Goal: Contribute content: Contribute content

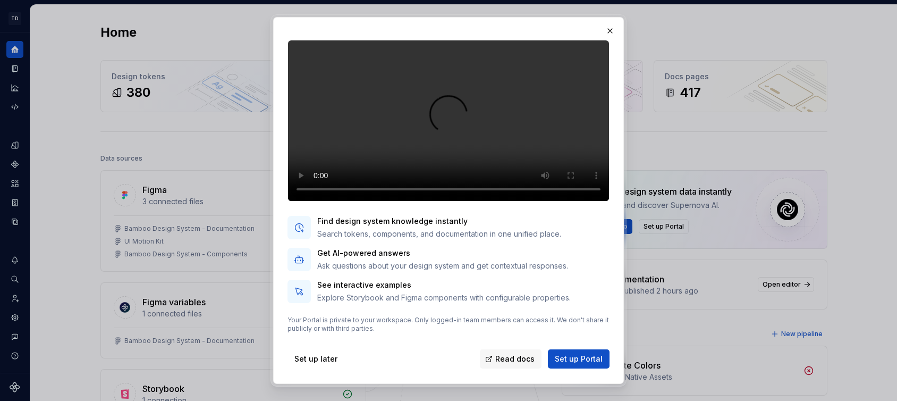
scroll to position [74, 0]
click at [613, 33] on button "button" at bounding box center [609, 30] width 15 height 15
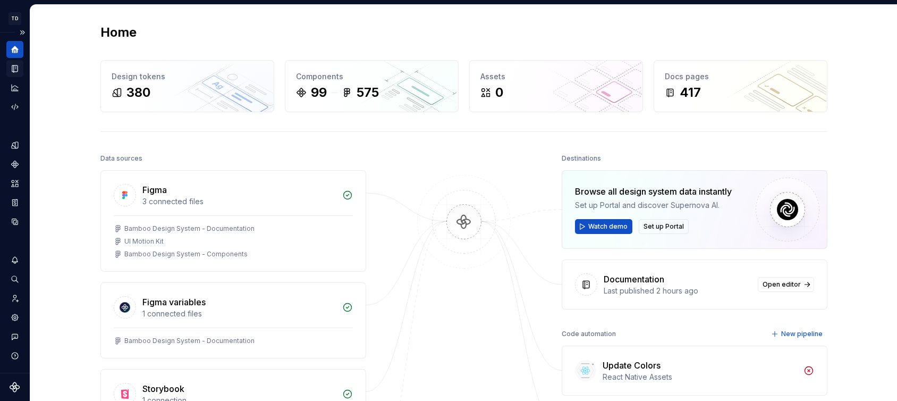
click at [20, 67] on div "Documentation" at bounding box center [14, 68] width 17 height 17
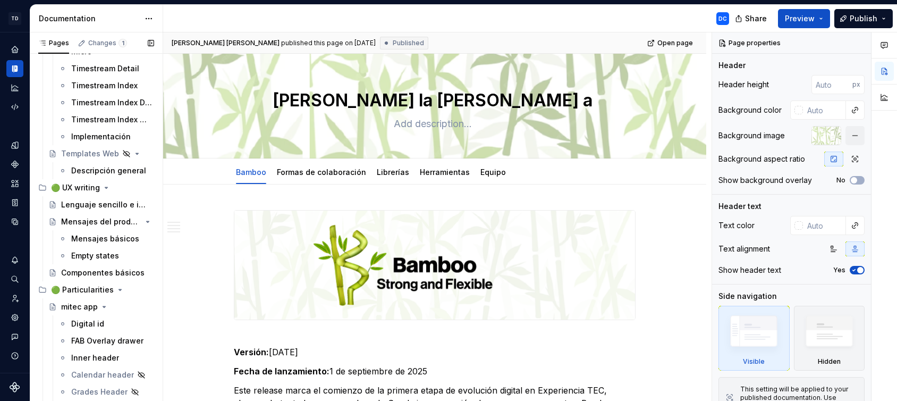
scroll to position [7974, 0]
click at [140, 270] on button "Page tree" at bounding box center [146, 272] width 15 height 15
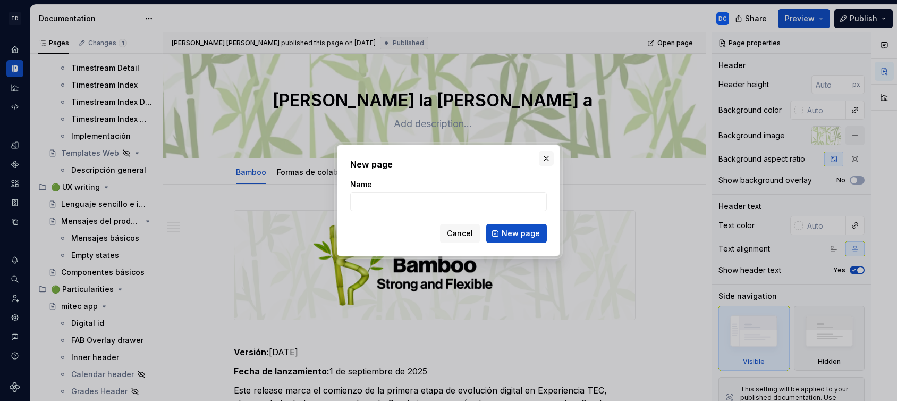
click at [550, 163] on button "button" at bounding box center [546, 158] width 15 height 15
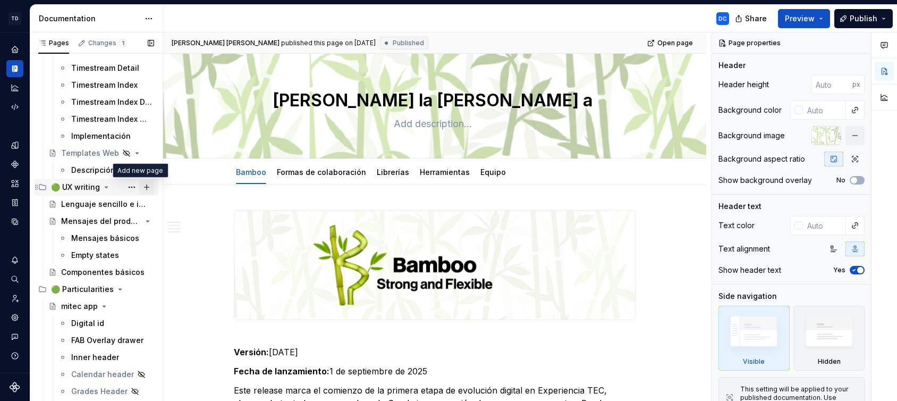
click at [139, 185] on button "Page tree" at bounding box center [146, 187] width 15 height 15
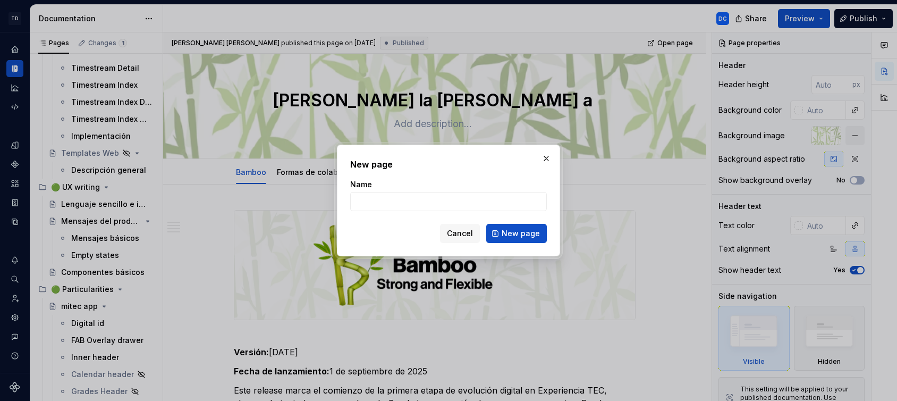
type textarea "*"
click at [407, 202] on input "Name" at bounding box center [448, 201] width 197 height 19
paste input "Dos & Don’ts de UX Writing"
drag, startPoint x: 411, startPoint y: 202, endPoint x: 402, endPoint y: 200, distance: 9.2
click at [402, 200] on input "Dos & Don’ts de UX Writing" at bounding box center [448, 201] width 197 height 19
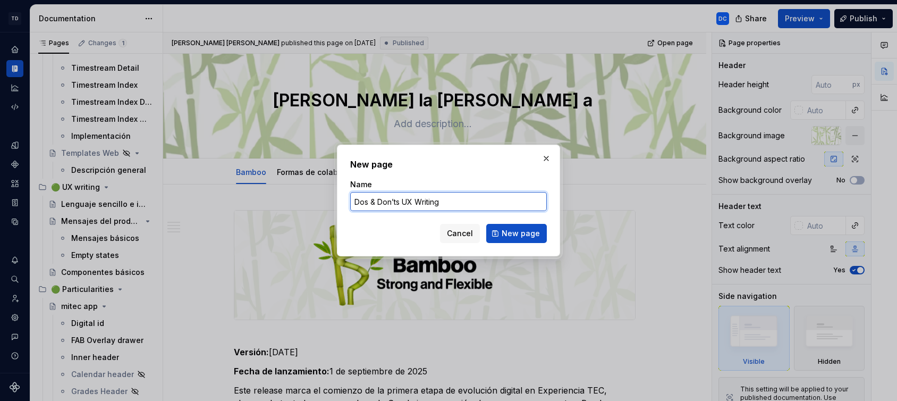
drag, startPoint x: 460, startPoint y: 203, endPoint x: 476, endPoint y: 203, distance: 15.9
click at [476, 203] on input "Dos & Don’ts UX Writing" at bounding box center [448, 201] width 197 height 19
type input "Dos & Don’ts"
click at [502, 231] on button "New page" at bounding box center [516, 233] width 61 height 19
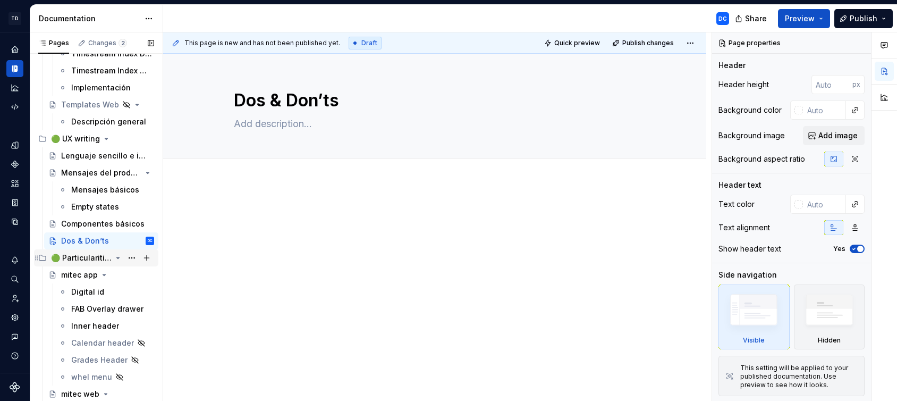
scroll to position [8016, 0]
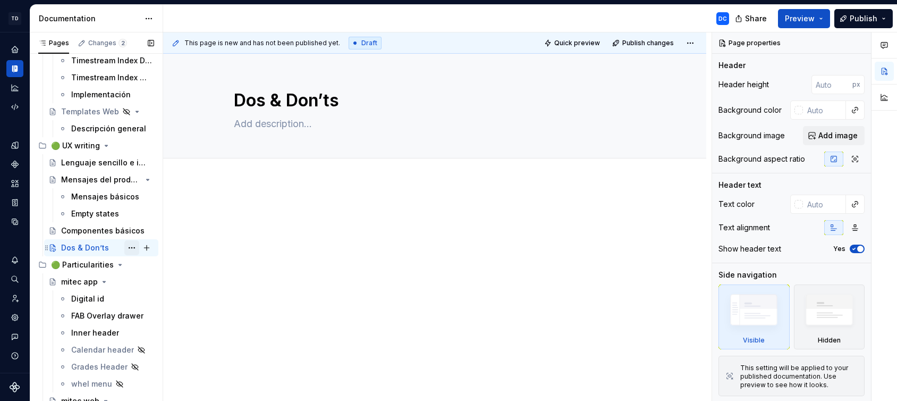
click at [126, 244] on button "Page tree" at bounding box center [131, 247] width 15 height 15
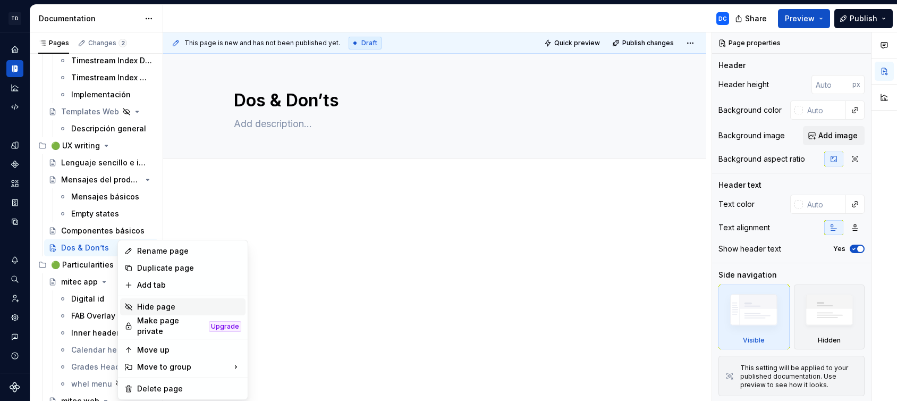
click at [163, 305] on div "Hide page" at bounding box center [189, 306] width 104 height 11
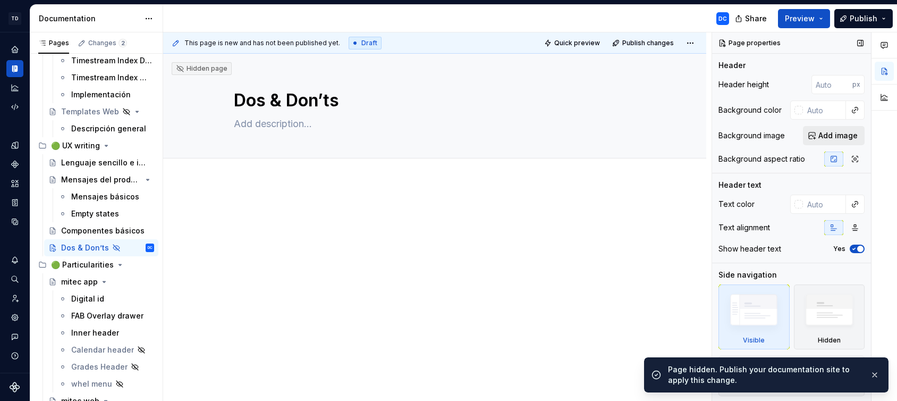
click at [824, 131] on span "Add image" at bounding box center [837, 135] width 39 height 11
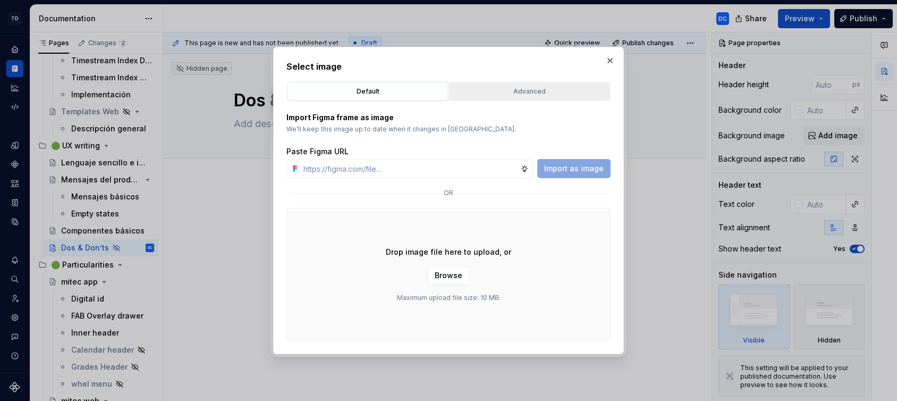
click at [512, 93] on div "Advanced" at bounding box center [529, 91] width 153 height 11
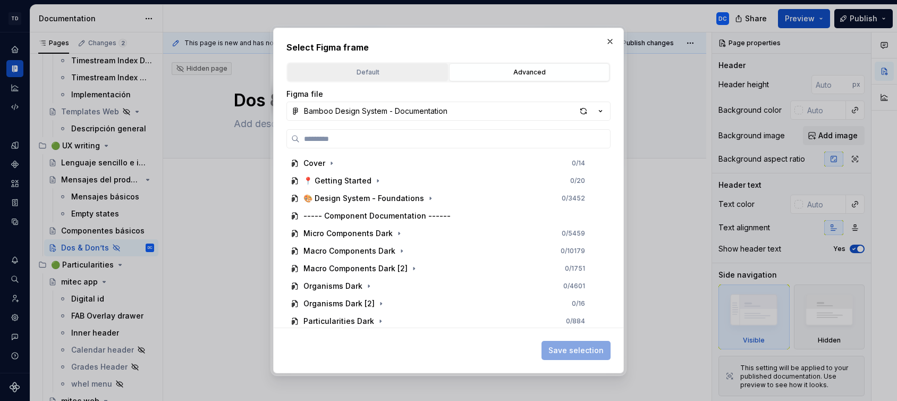
click at [412, 68] on div "Default" at bounding box center [367, 72] width 153 height 11
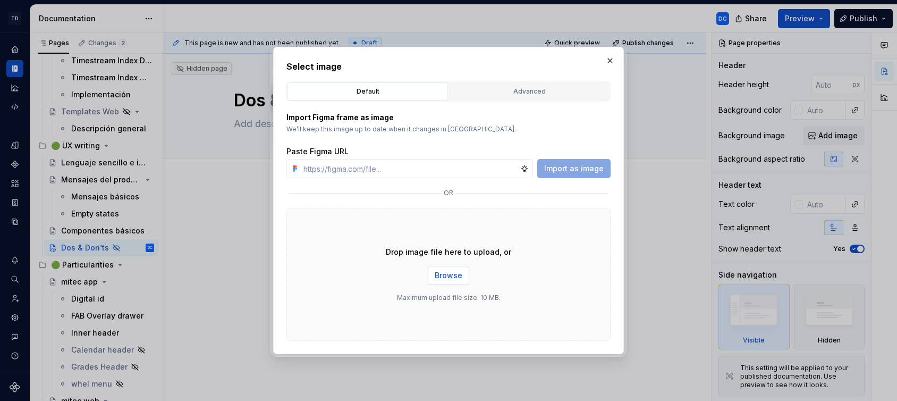
click at [456, 274] on span "Browse" at bounding box center [449, 275] width 28 height 11
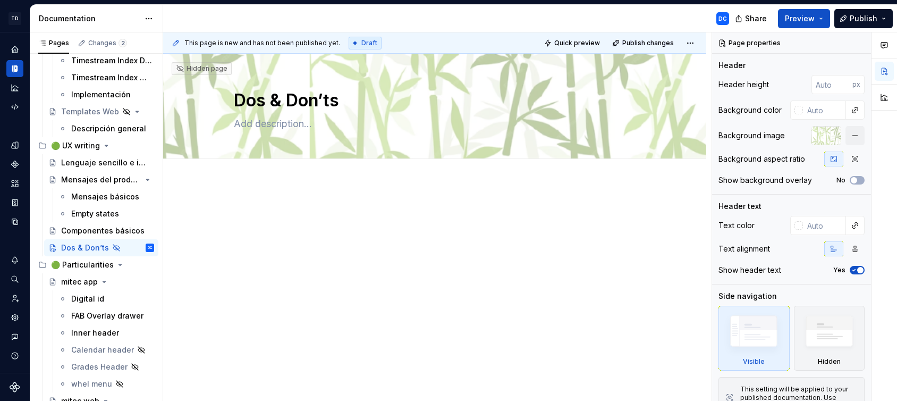
click at [359, 224] on div at bounding box center [435, 227] width 402 height 40
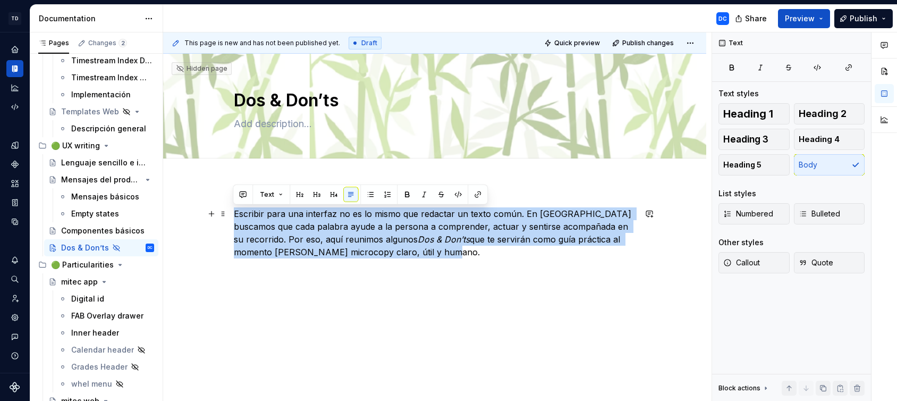
drag, startPoint x: 286, startPoint y: 245, endPoint x: 227, endPoint y: 214, distance: 66.3
click at [227, 214] on div "Escribir para una interfaz no es lo mismo que redactar un texto común. En [GEOG…" at bounding box center [434, 286] width 543 height 209
click at [452, 260] on div "Escribir para una interfaz no es lo mismo que redactar un texto común. En [GEOG…" at bounding box center [435, 239] width 402 height 64
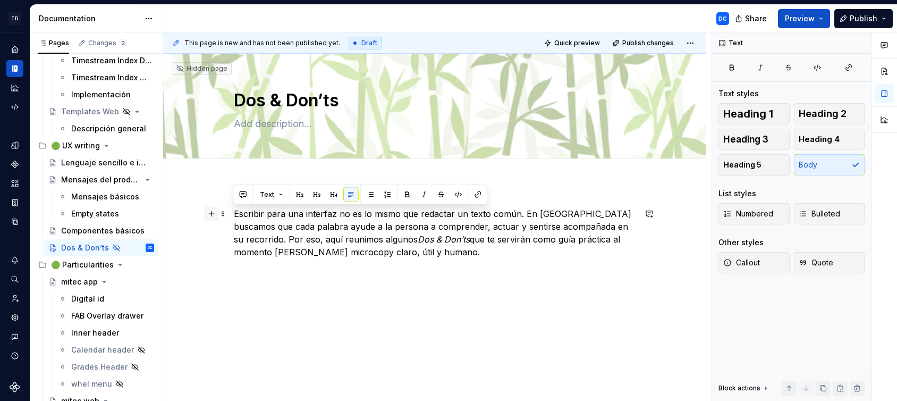
click at [208, 215] on button "button" at bounding box center [211, 213] width 15 height 15
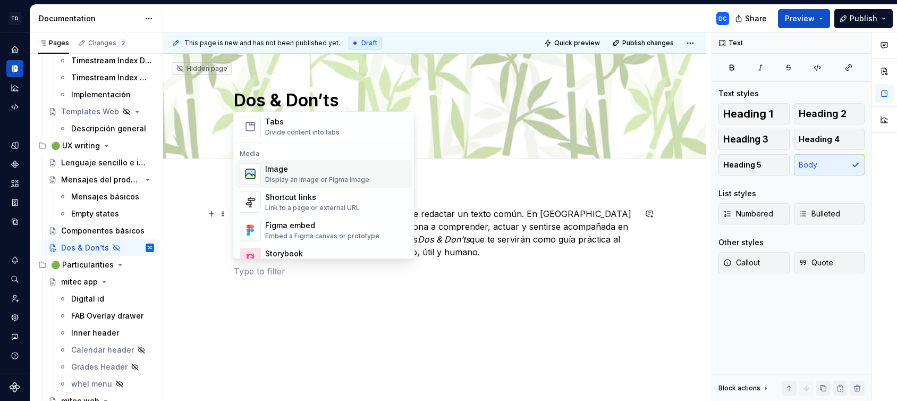
scroll to position [406, 0]
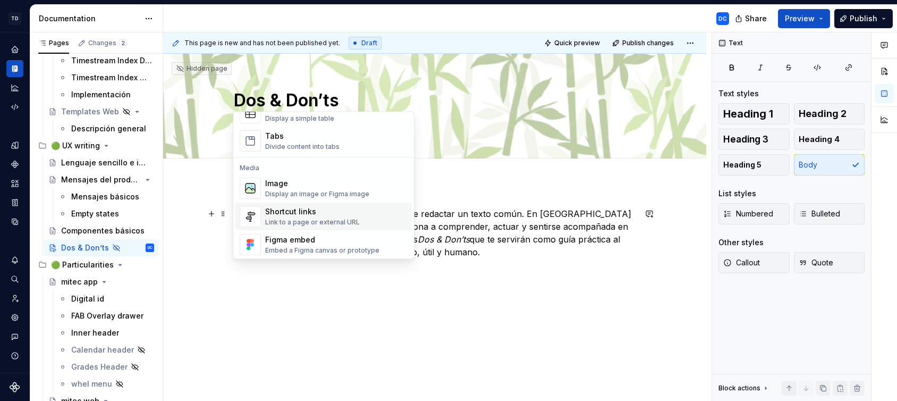
click at [341, 215] on div "Shortcut links" at bounding box center [312, 211] width 95 height 11
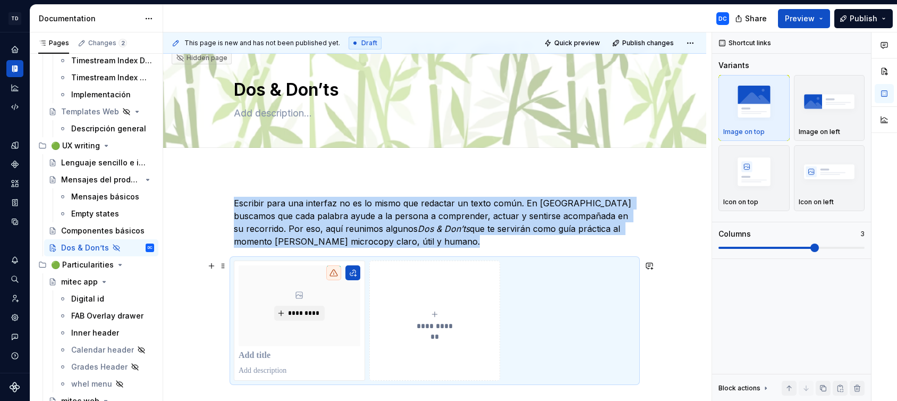
scroll to position [11, 0]
click at [820, 172] on img "button" at bounding box center [830, 171] width 62 height 39
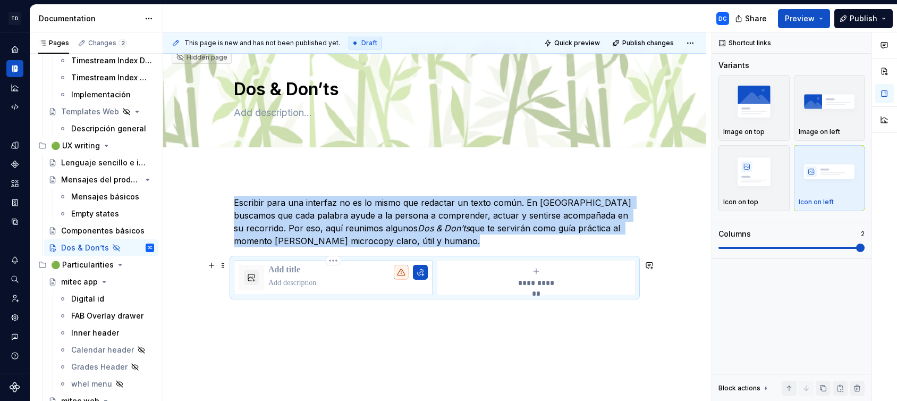
click at [327, 278] on p at bounding box center [347, 282] width 159 height 11
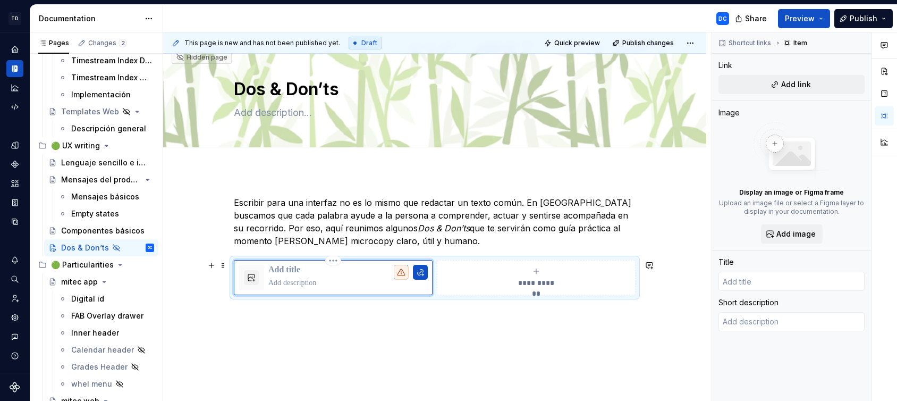
type textarea "*"
type textarea "Esta lista funciona como un checklist rápido al momento de escribir. Antes de p…"
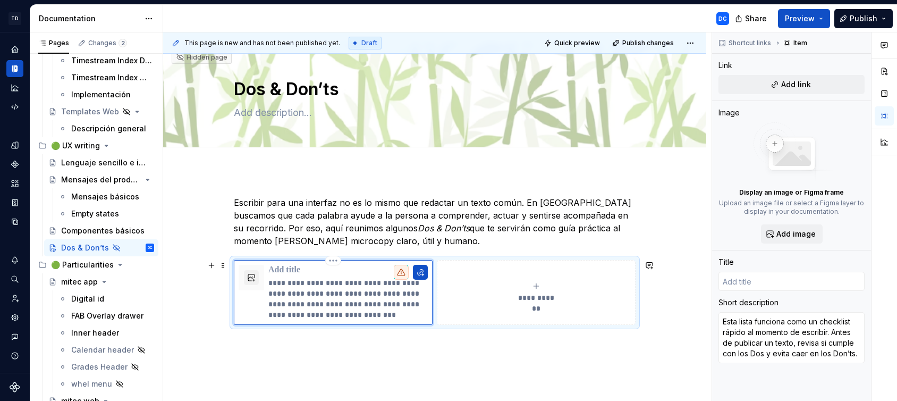
click at [306, 273] on p at bounding box center [347, 270] width 159 height 11
type textarea "*"
type input "D"
type textarea "*"
type input "Do"
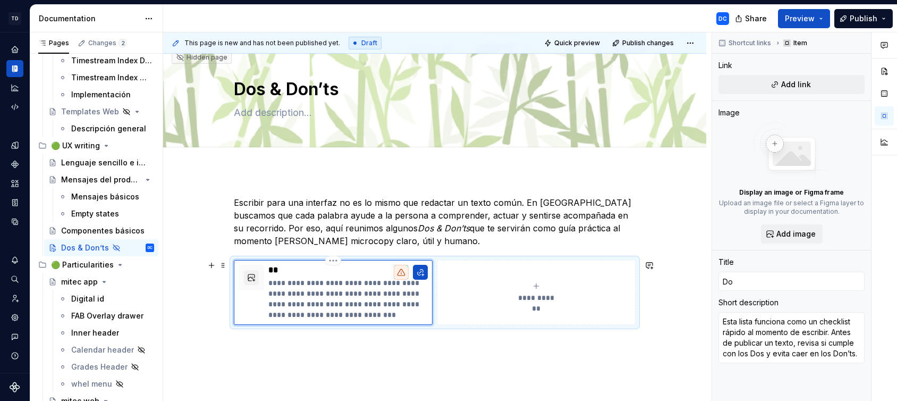
type textarea "*"
type input "Dos"
type textarea "*"
type input "Dos"
type textarea "*"
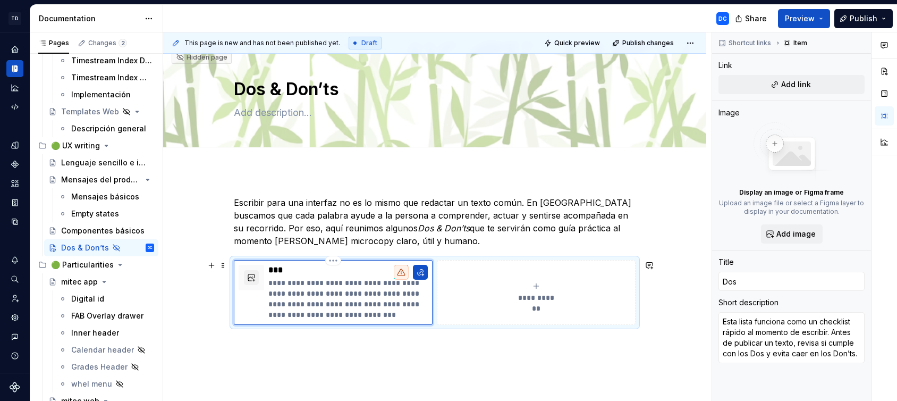
type input "Dos &"
type textarea "*"
type input "Dos &"
type textarea "*"
type input "Dos & D"
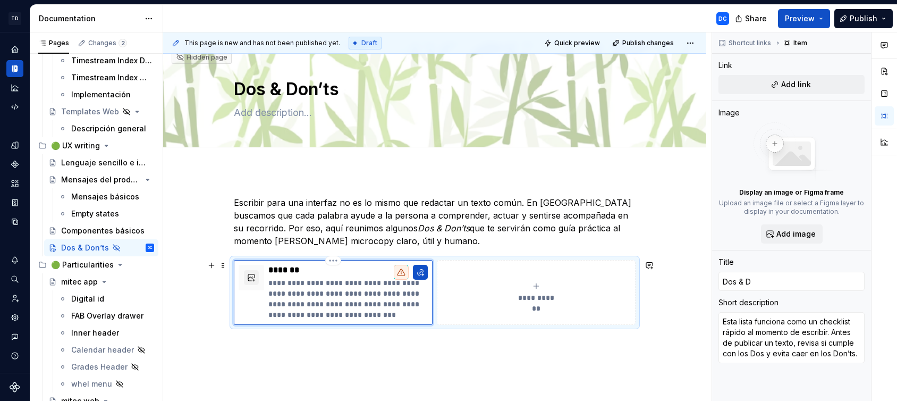
type textarea "*"
type input "Dos & Do"
type textarea "*"
type input "Dos & Don"
type textarea "*"
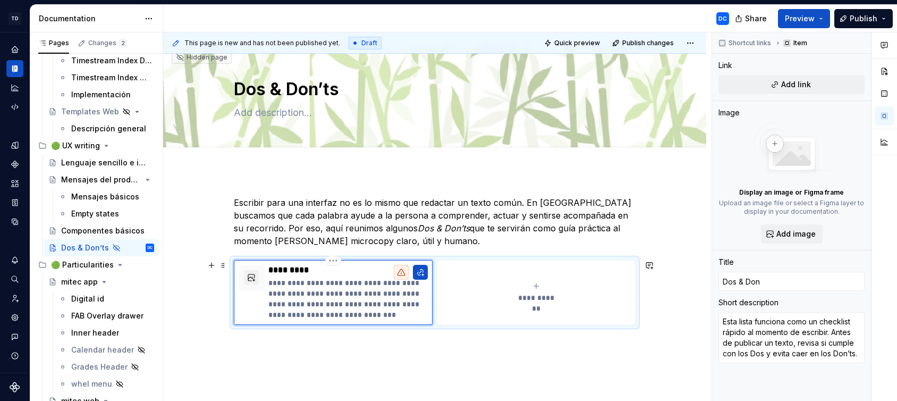
type input "Dos & Don´t"
type textarea "*"
type input "Dos & Don´ts"
type textarea "*"
type input "Dos & Don´ts"
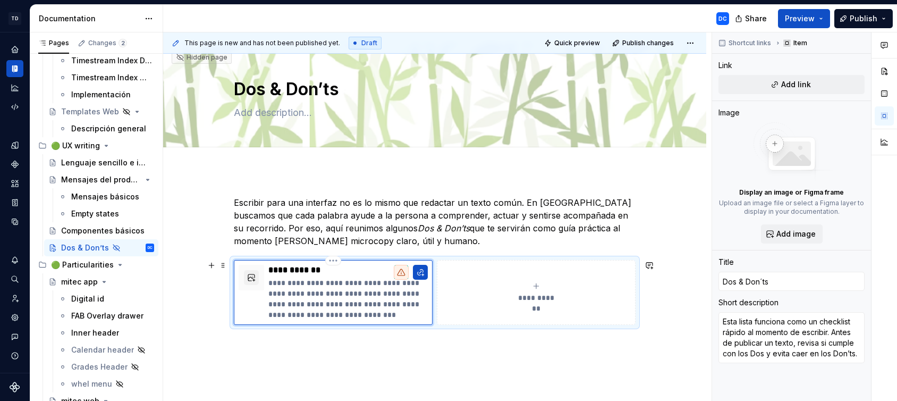
type textarea "*"
type input "Dos & Don´ts U"
type textarea "*"
type input "Dos & Don´ts Ux"
type textarea "*"
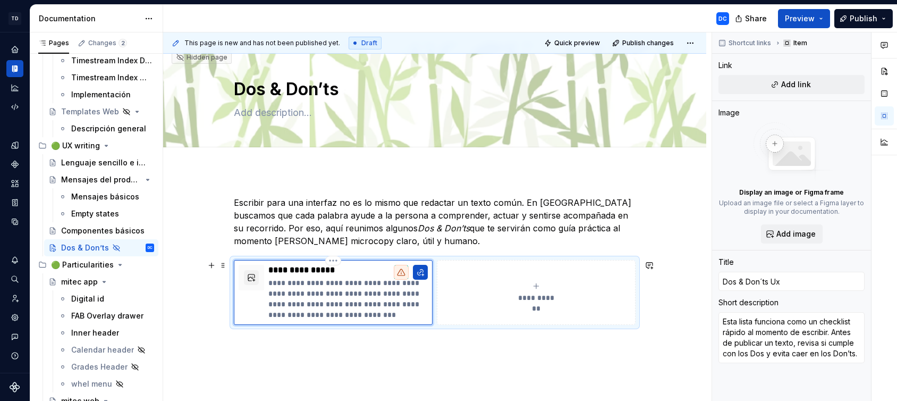
type input "Dos & Don´ts Ux"
type textarea "*"
type input "Dos & Don´ts Ux W"
type textarea "*"
type input "Dos & Don´ts Ux Wr"
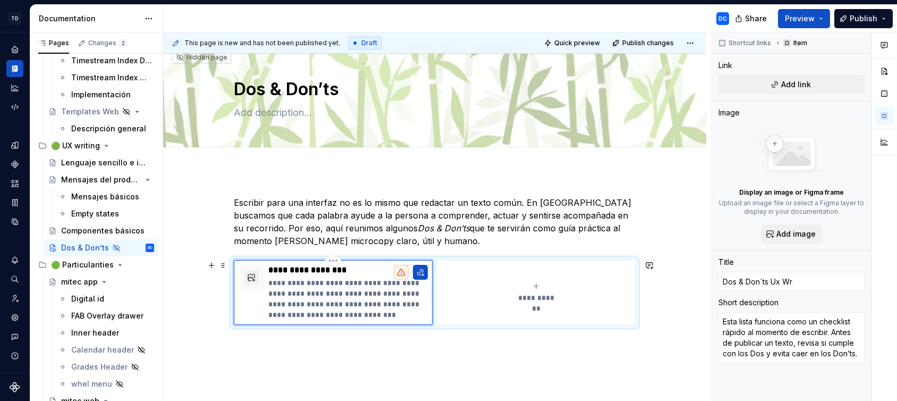
type textarea "*"
type input "Dos & Don´ts Ux Wri"
type textarea "*"
type input "Dos & Don´ts Ux Writ"
type textarea "*"
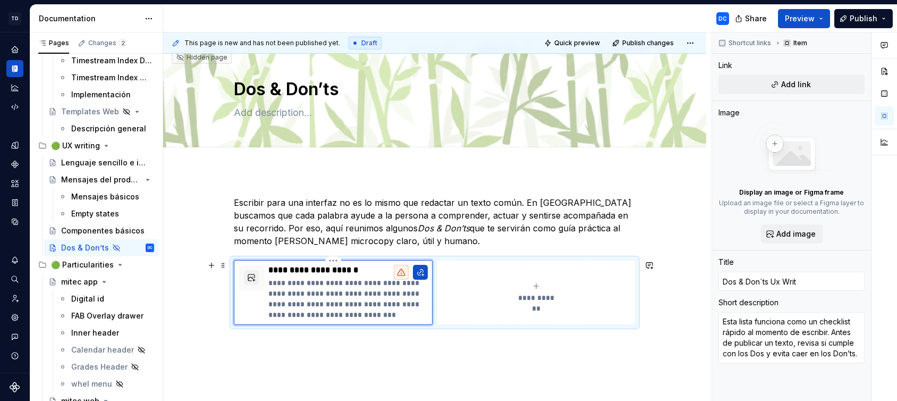
type input "Dos & Don´ts Ux Writi"
type textarea "*"
type input "Dos & Don´ts Ux Writin"
type textarea "*"
type input "Dos & Don´ts Ux Writing"
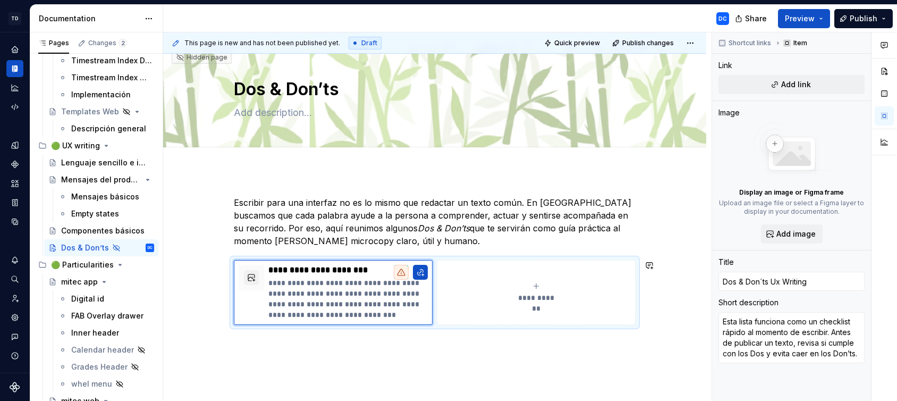
click at [494, 366] on div "**********" at bounding box center [434, 314] width 543 height 287
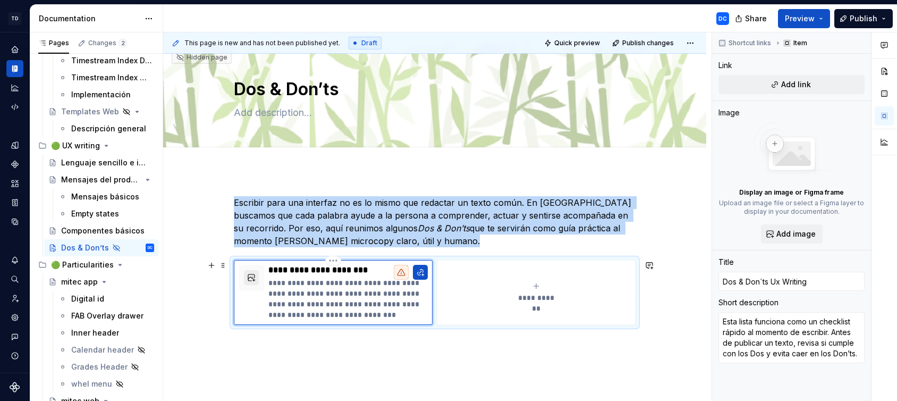
click at [248, 277] on button "button" at bounding box center [251, 277] width 15 height 15
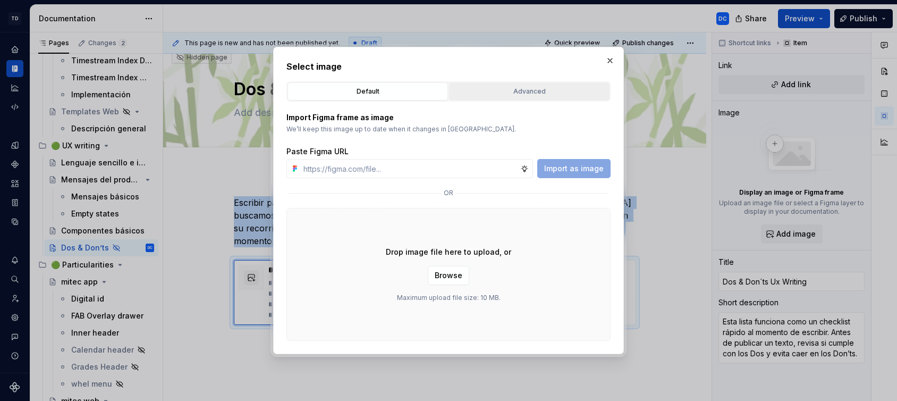
click at [504, 88] on div "Advanced" at bounding box center [529, 91] width 153 height 11
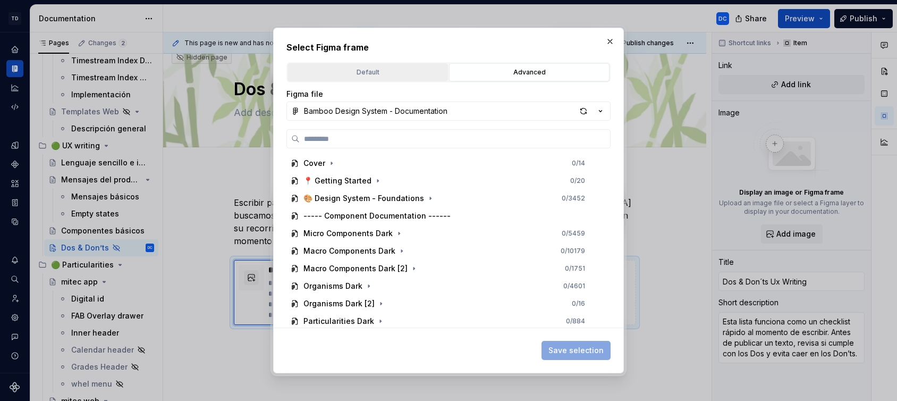
click at [376, 70] on div "Default" at bounding box center [367, 72] width 153 height 11
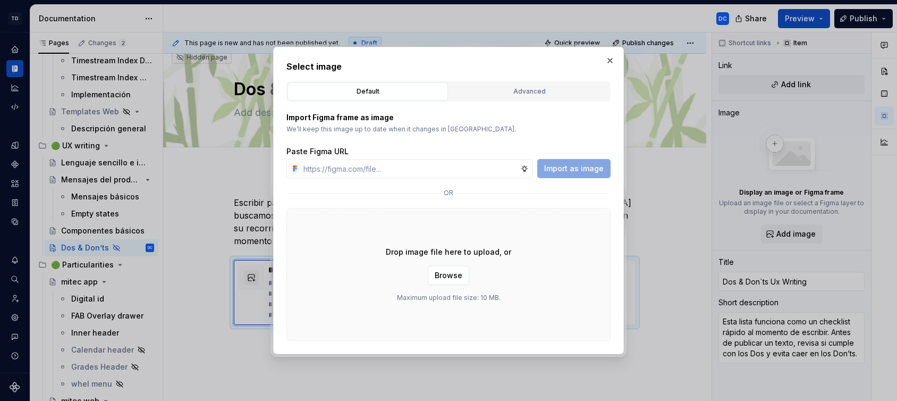
click at [569, 166] on div "Import as image" at bounding box center [573, 168] width 73 height 19
click at [475, 167] on input "text" at bounding box center [409, 168] width 221 height 19
drag, startPoint x: 457, startPoint y: 125, endPoint x: 456, endPoint y: 256, distance: 131.2
click at [457, 123] on div "Import Figma frame as image We’ll keep this image up to date when it changes in…" at bounding box center [448, 122] width 324 height 21
click at [447, 279] on span "Browse" at bounding box center [449, 275] width 28 height 11
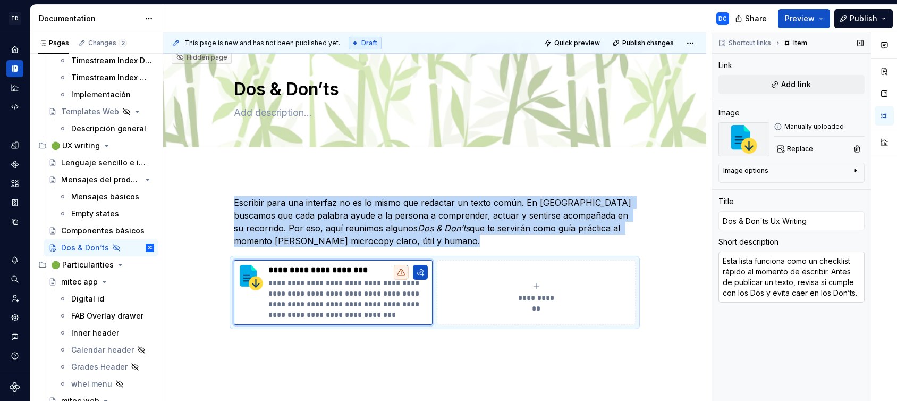
scroll to position [0, 0]
click at [398, 274] on icon at bounding box center [401, 272] width 9 height 9
click at [400, 273] on icon at bounding box center [400, 272] width 7 height 6
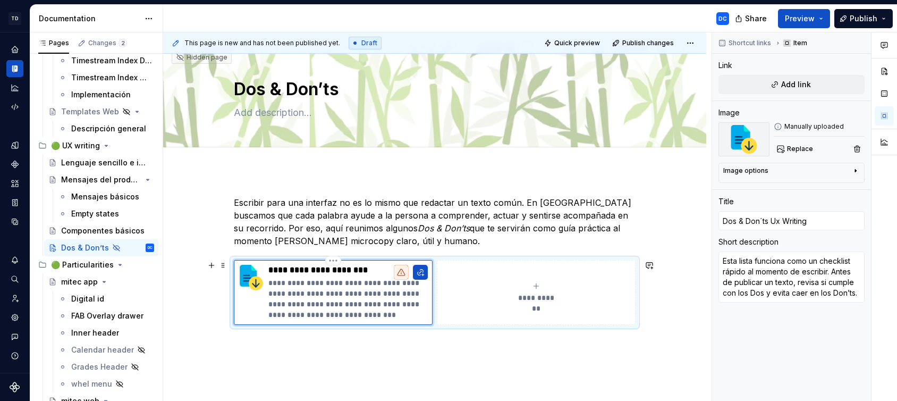
click at [341, 300] on p "**********" at bounding box center [347, 298] width 159 height 43
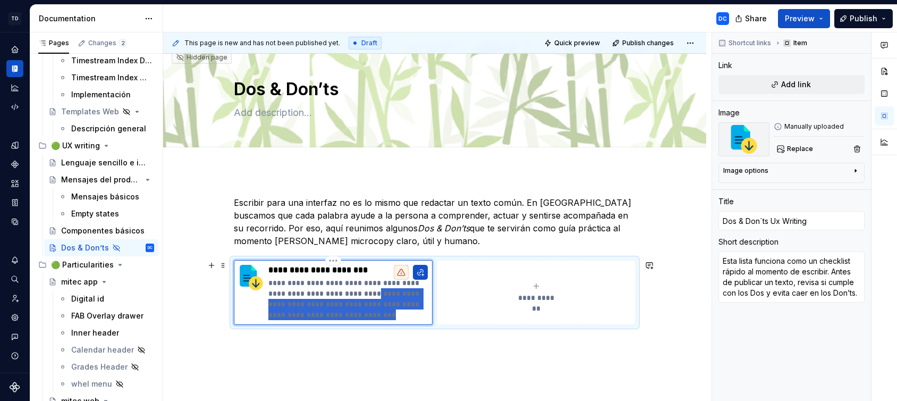
drag, startPoint x: 351, startPoint y: 293, endPoint x: 363, endPoint y: 312, distance: 23.4
click at [363, 312] on p "**********" at bounding box center [347, 298] width 159 height 43
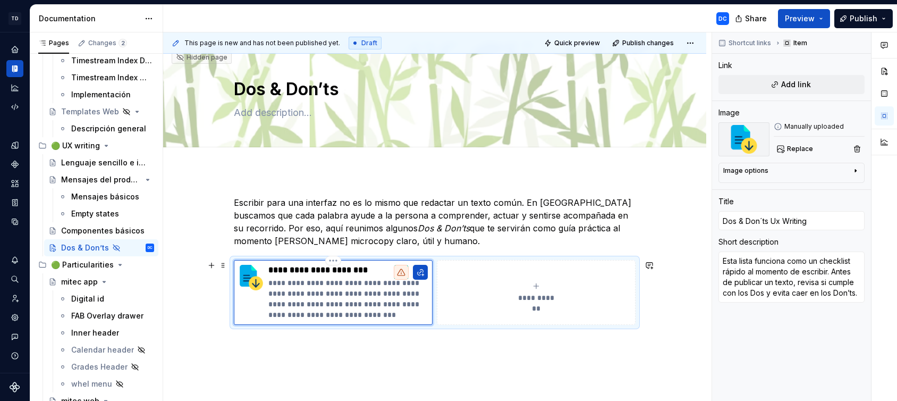
click at [351, 295] on p "**********" at bounding box center [347, 298] width 159 height 43
drag, startPoint x: 364, startPoint y: 283, endPoint x: 268, endPoint y: 275, distance: 96.5
click at [268, 275] on div "**********" at bounding box center [347, 292] width 159 height 55
type textarea "*"
type textarea "checklist rápido al momento de escribir. Antes de publicar un texto, revisa si …"
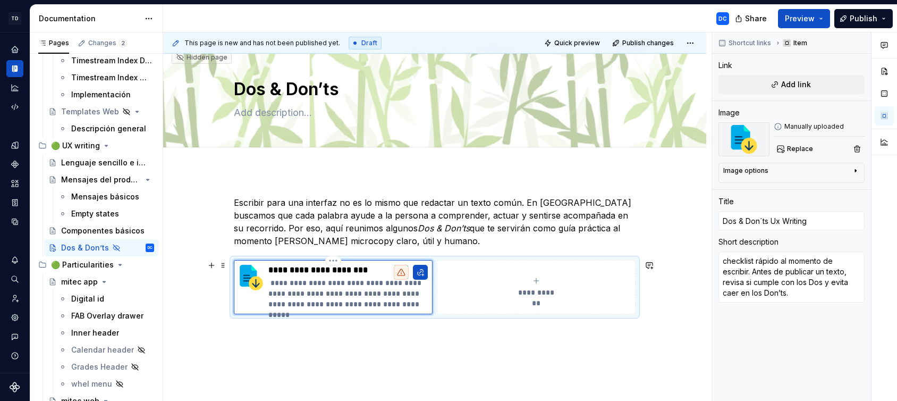
click at [272, 282] on p "**********" at bounding box center [347, 293] width 159 height 32
type textarea "*"
type textarea "hecklist rápido al momento de escribir. Antes de publicar un texto, revisa si c…"
type textarea "*"
type textarea "Checklist rápido al momento de escribir. Antes de publicar un texto, revisa si …"
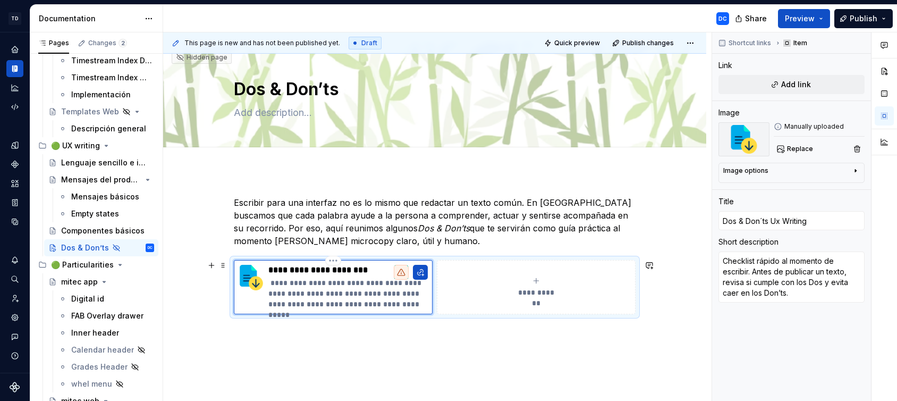
click at [271, 280] on p "**********" at bounding box center [347, 293] width 159 height 32
type textarea "*"
type textarea "Checklist rápido al momento de escribir. Antes de publicar un texto, revisa si …"
click at [395, 341] on div "**********" at bounding box center [434, 309] width 543 height 276
click at [684, 193] on div "**********" at bounding box center [437, 216] width 548 height 369
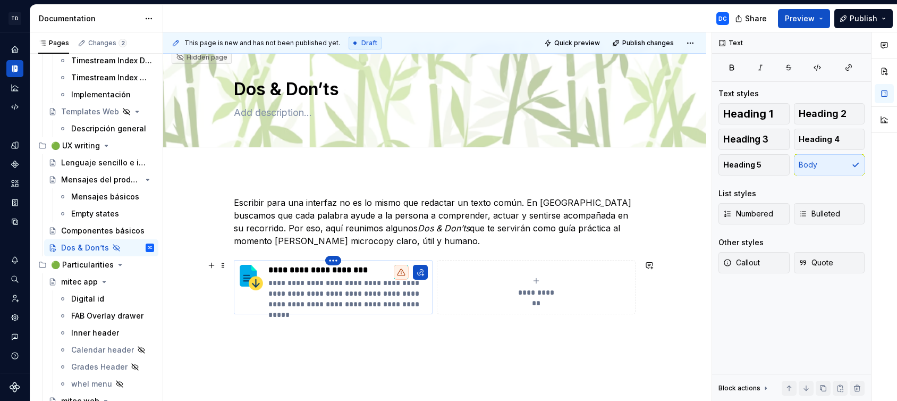
click at [334, 260] on html "TD Bamboo Design System DC Dataset Bamboo - Design System Documentation DC Shar…" at bounding box center [448, 200] width 897 height 401
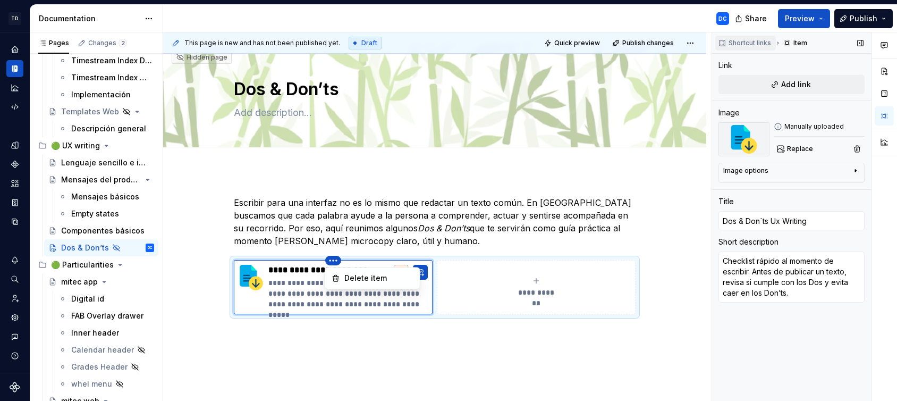
click at [740, 42] on div "Comments Open comments No comments yet Select ‘Comment’ from the block context …" at bounding box center [804, 216] width 185 height 369
click at [740, 42] on span "Shortcut links" at bounding box center [749, 43] width 43 height 9
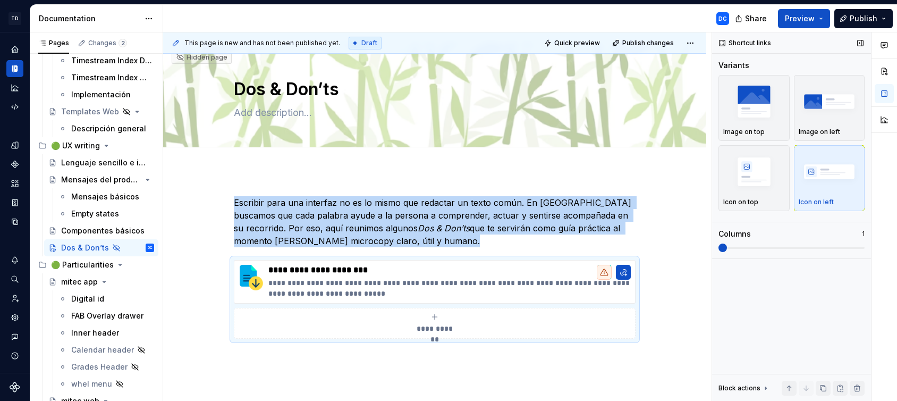
click at [718, 249] on span at bounding box center [722, 247] width 9 height 9
click at [366, 240] on p "Escribir para una interfaz no es lo mismo que redactar un texto común. En [GEOG…" at bounding box center [435, 221] width 402 height 51
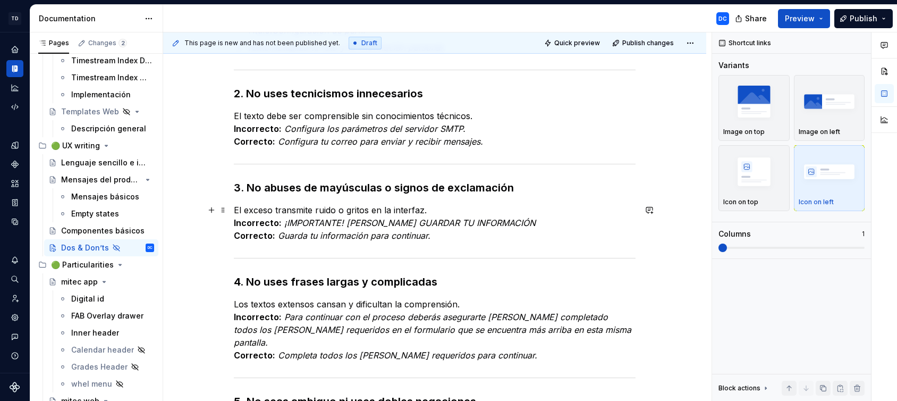
scroll to position [389, 0]
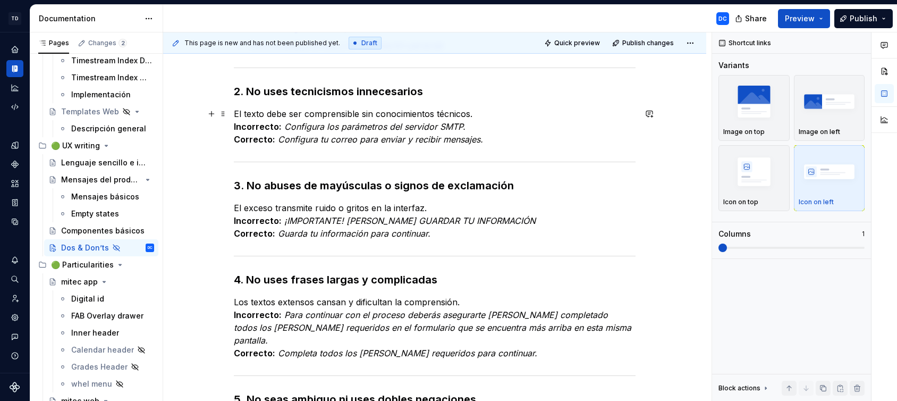
click at [602, 131] on p "El texto debe ser comprensible sin conocimientos técnicos. Incorrecto: Configur…" at bounding box center [435, 126] width 402 height 38
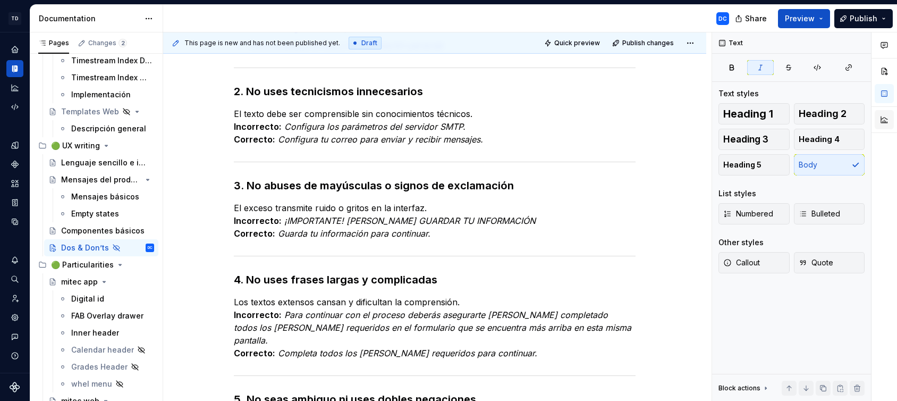
click at [886, 110] on button "button" at bounding box center [884, 119] width 19 height 19
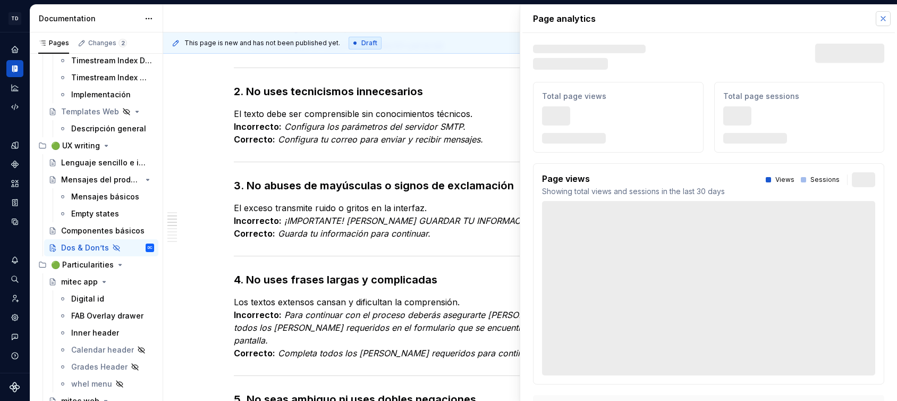
click at [876, 17] on button "button" at bounding box center [883, 18] width 15 height 15
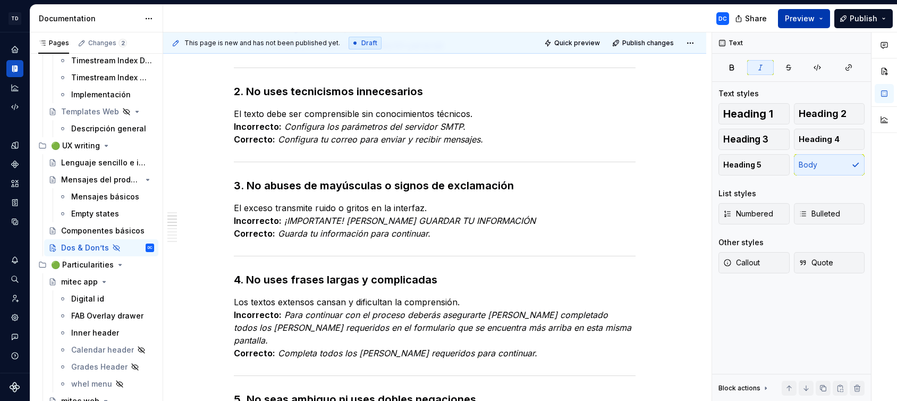
click at [798, 17] on span "Preview" at bounding box center [800, 18] width 30 height 11
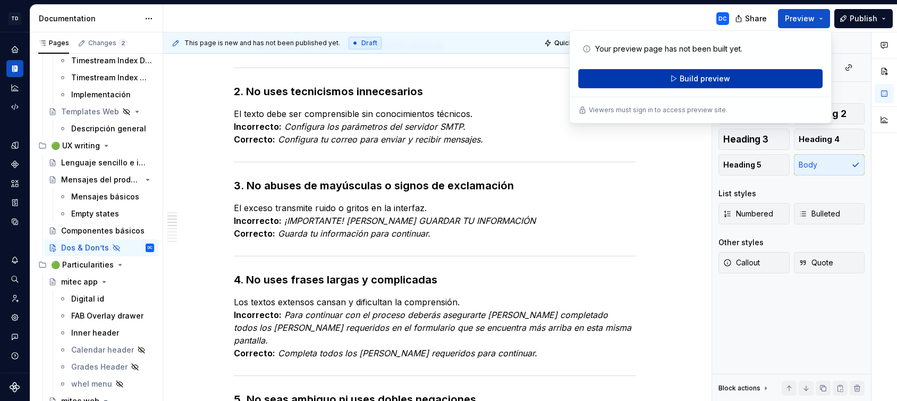
click at [730, 77] on button "Build preview" at bounding box center [700, 78] width 244 height 19
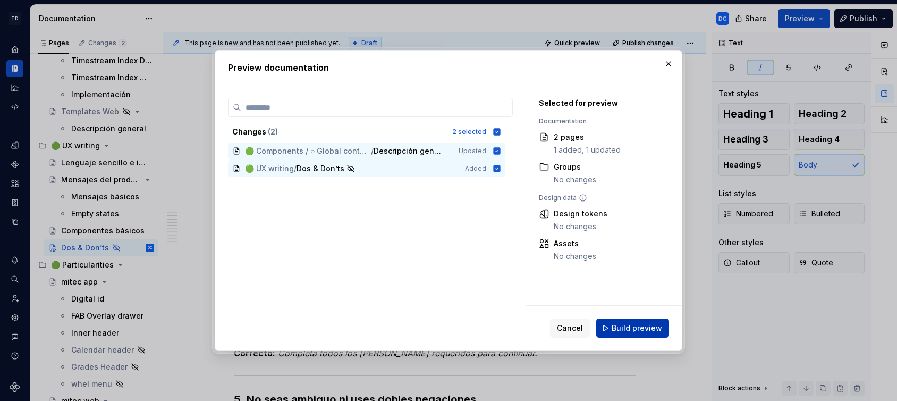
click at [636, 327] on span "Build preview" at bounding box center [637, 327] width 50 height 11
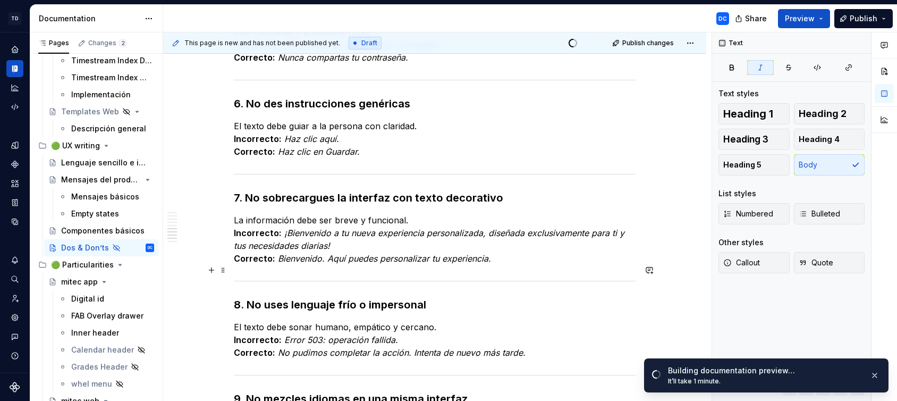
scroll to position [780, 0]
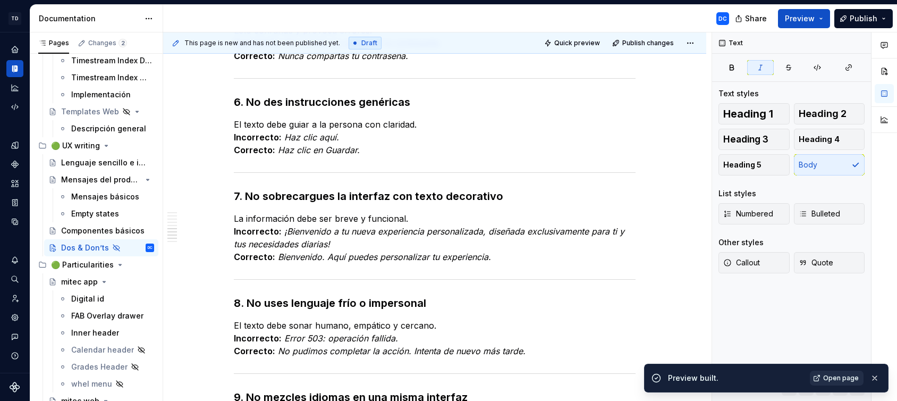
click at [842, 373] on span "Open page" at bounding box center [841, 377] width 36 height 9
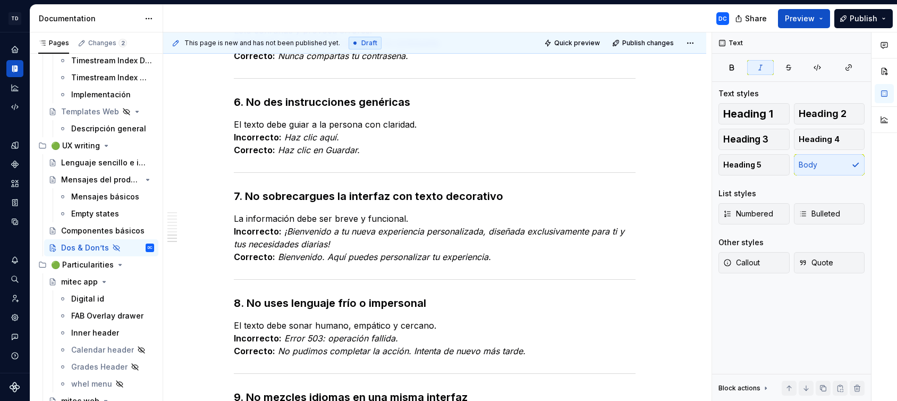
scroll to position [1135, 0]
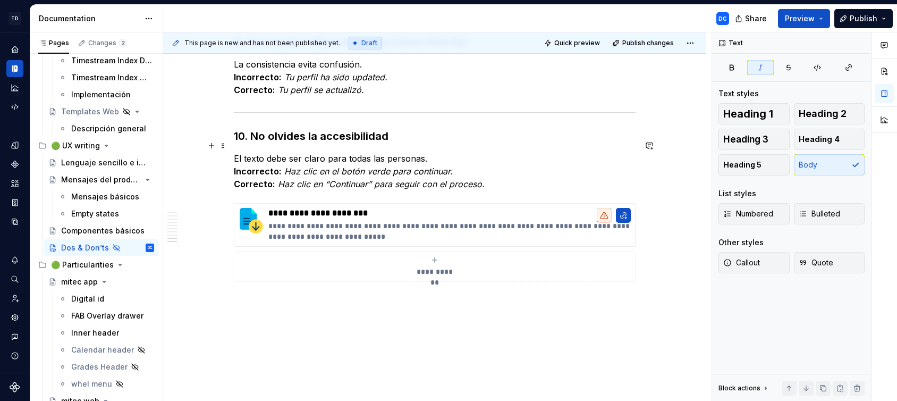
click at [511, 174] on p "El texto debe ser claro para todas las personas. Incorrecto: Haz clic en el bot…" at bounding box center [435, 171] width 402 height 38
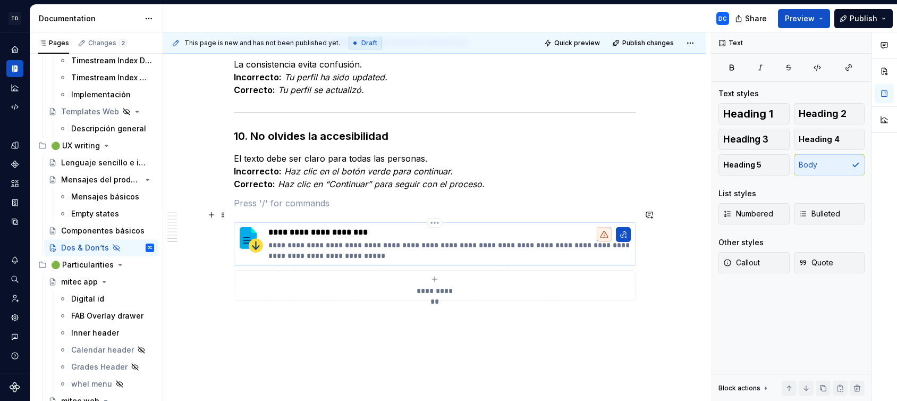
click at [519, 240] on p "**********" at bounding box center [449, 250] width 362 height 21
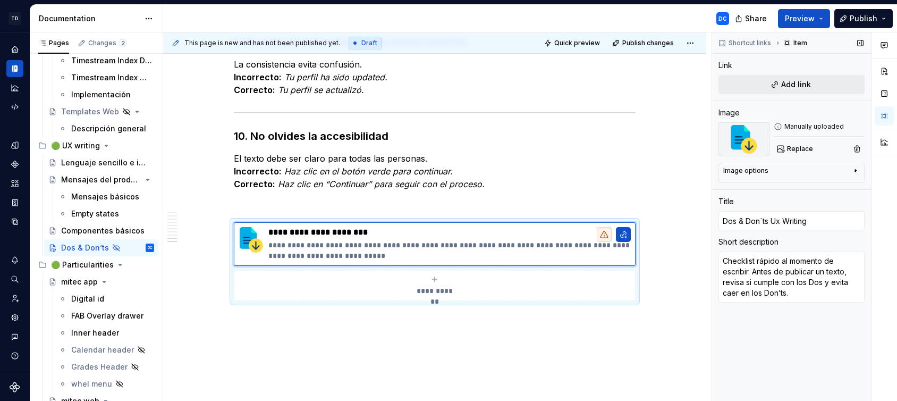
click at [780, 84] on button "Add link" at bounding box center [791, 84] width 146 height 19
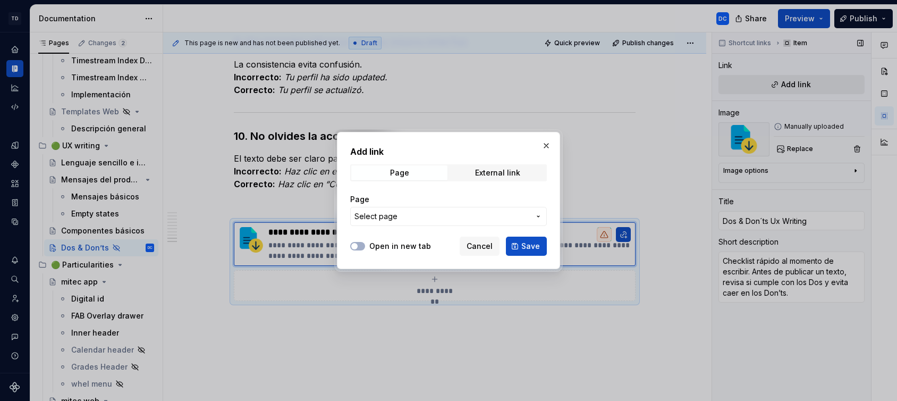
type textarea "*"
click at [481, 174] on div "External link" at bounding box center [497, 172] width 45 height 9
click at [442, 214] on input "URL" at bounding box center [448, 216] width 197 height 19
type input "H"
click at [440, 213] on input "URL" at bounding box center [448, 216] width 197 height 19
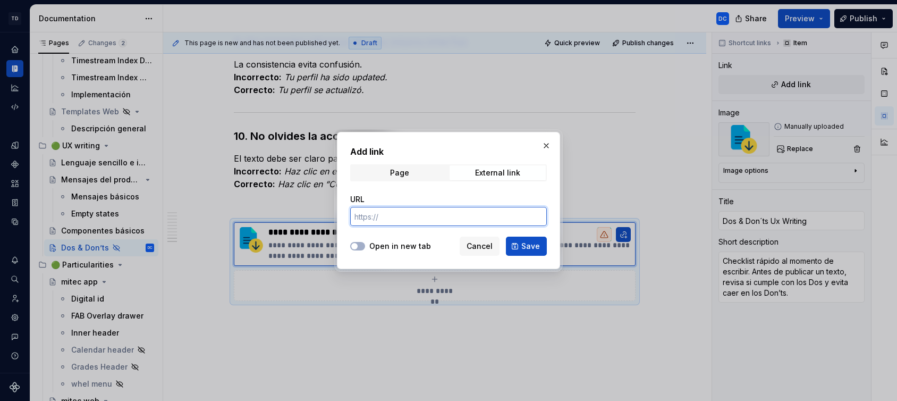
type input "[URL][DOMAIN_NAME]"
click at [363, 246] on button "Open in new tab" at bounding box center [357, 246] width 15 height 9
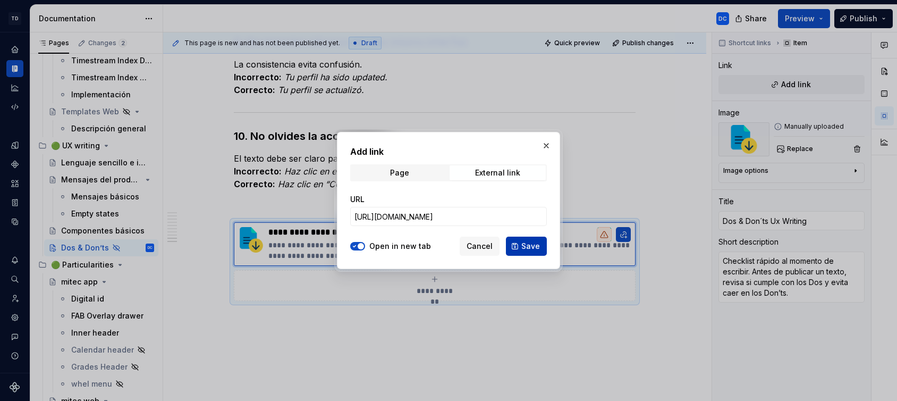
click at [533, 243] on span "Save" at bounding box center [530, 246] width 19 height 11
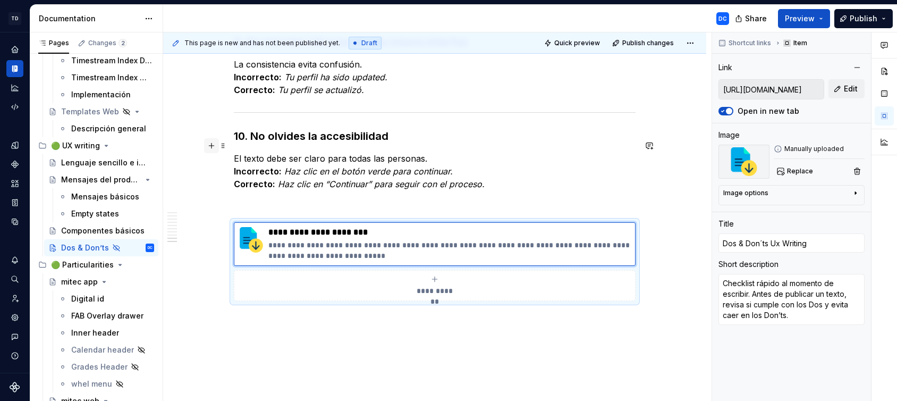
type textarea "*"
click at [210, 145] on button "button" at bounding box center [211, 145] width 15 height 15
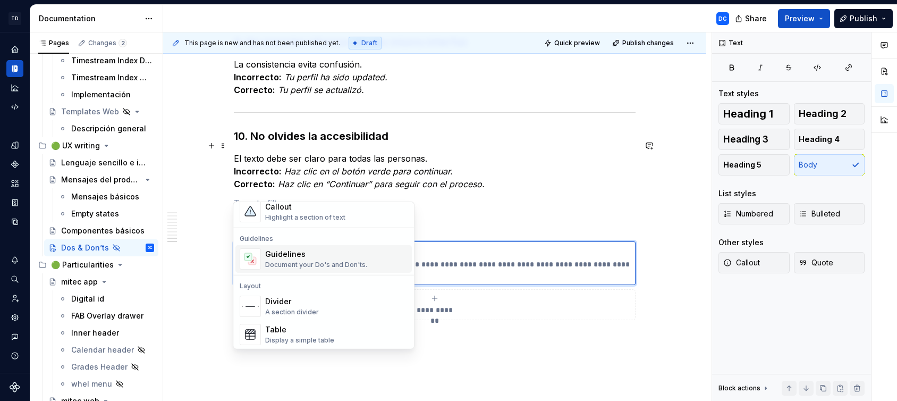
scroll to position [276, 0]
click at [284, 300] on div "Divider" at bounding box center [292, 300] width 54 height 11
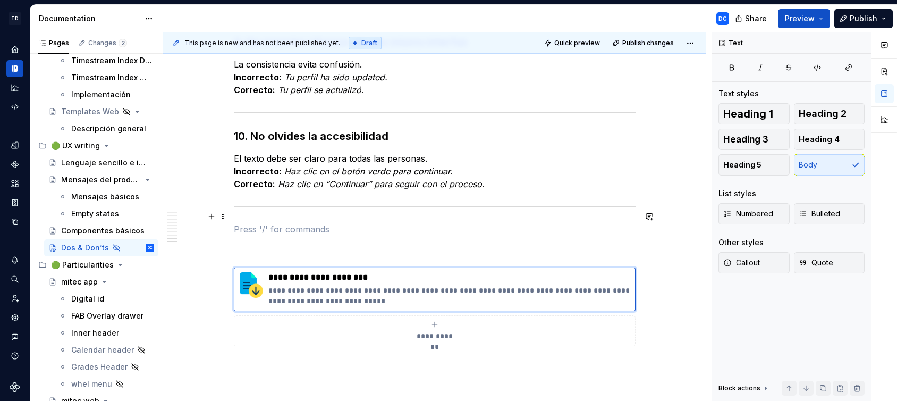
click at [253, 223] on p at bounding box center [435, 229] width 402 height 13
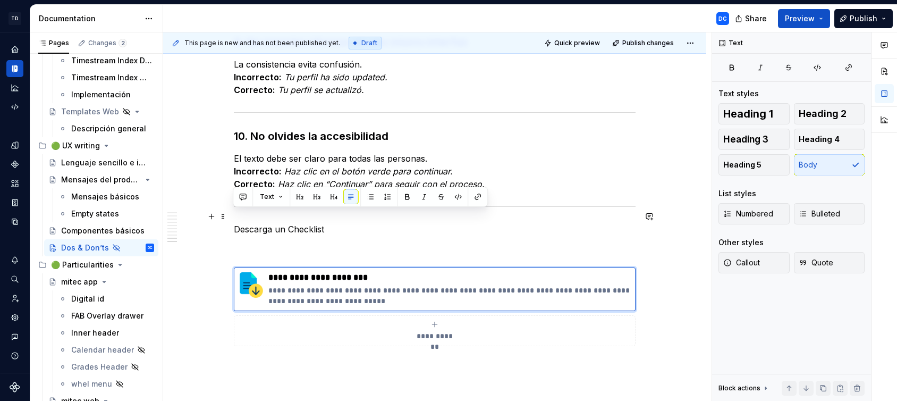
click at [813, 114] on span "Heading 2" at bounding box center [823, 113] width 48 height 11
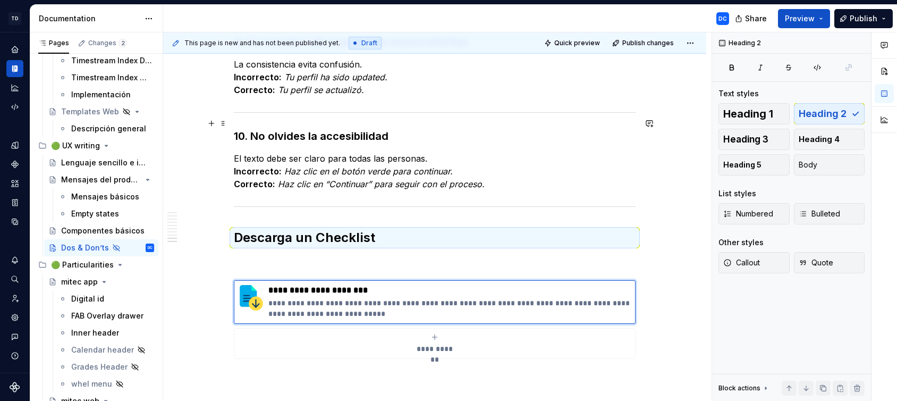
click at [375, 129] on h3 "10. No olvides la accesibilidad" at bounding box center [435, 136] width 402 height 15
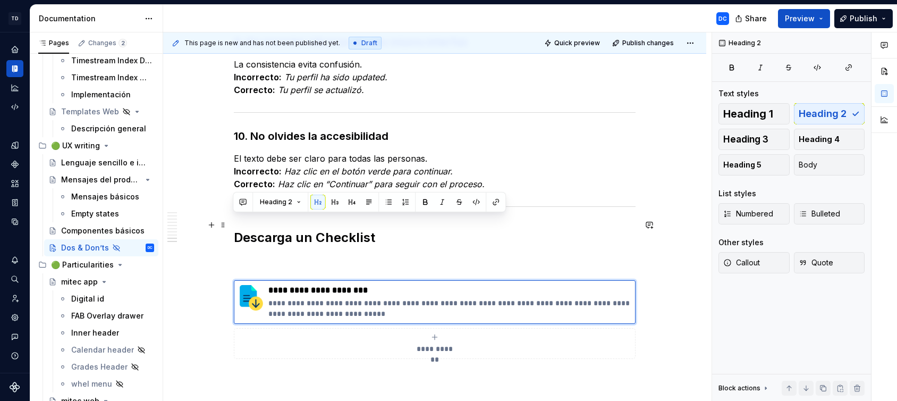
drag, startPoint x: 319, startPoint y: 221, endPoint x: 230, endPoint y: 222, distance: 89.3
click at [770, 137] on button "Heading 3" at bounding box center [753, 139] width 71 height 21
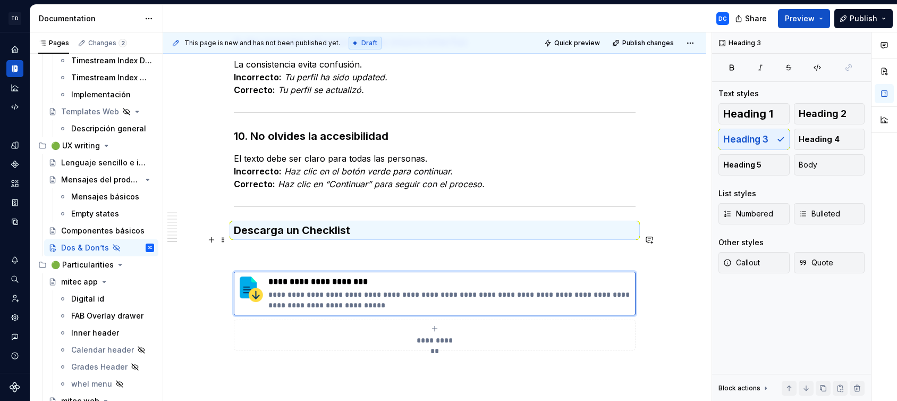
click at [439, 246] on p at bounding box center [435, 252] width 402 height 13
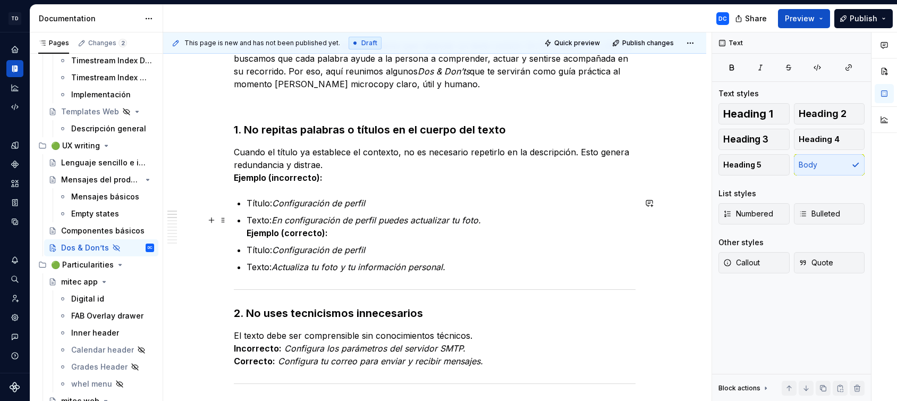
scroll to position [0, 0]
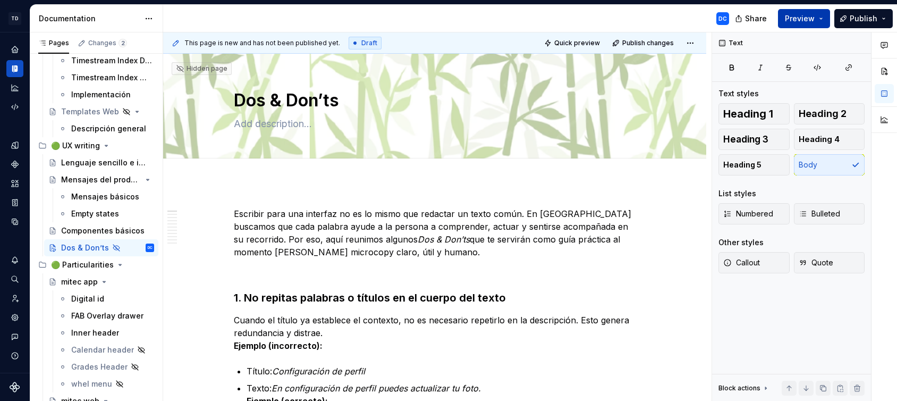
click at [805, 14] on span "Preview" at bounding box center [800, 18] width 30 height 11
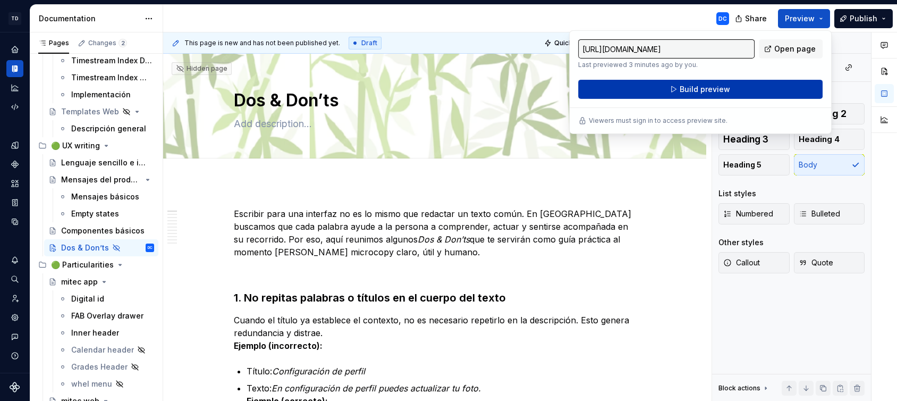
click at [735, 87] on button "Build preview" at bounding box center [700, 89] width 244 height 19
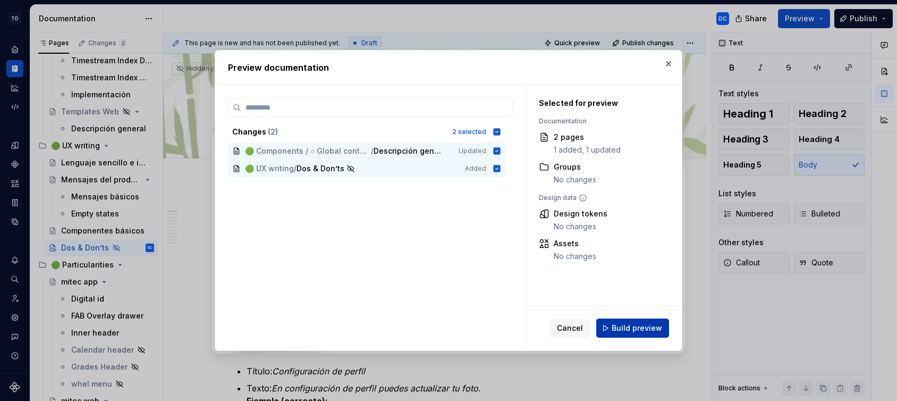
click at [630, 324] on span "Build preview" at bounding box center [637, 327] width 50 height 11
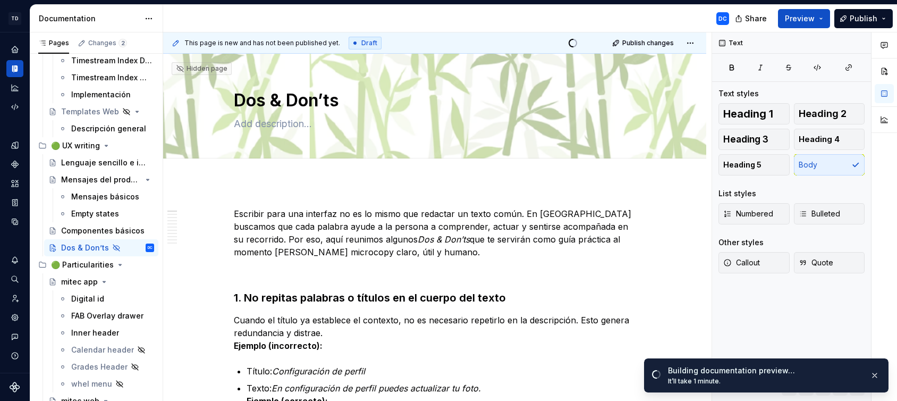
type textarea "*"
